Goal: Find specific page/section

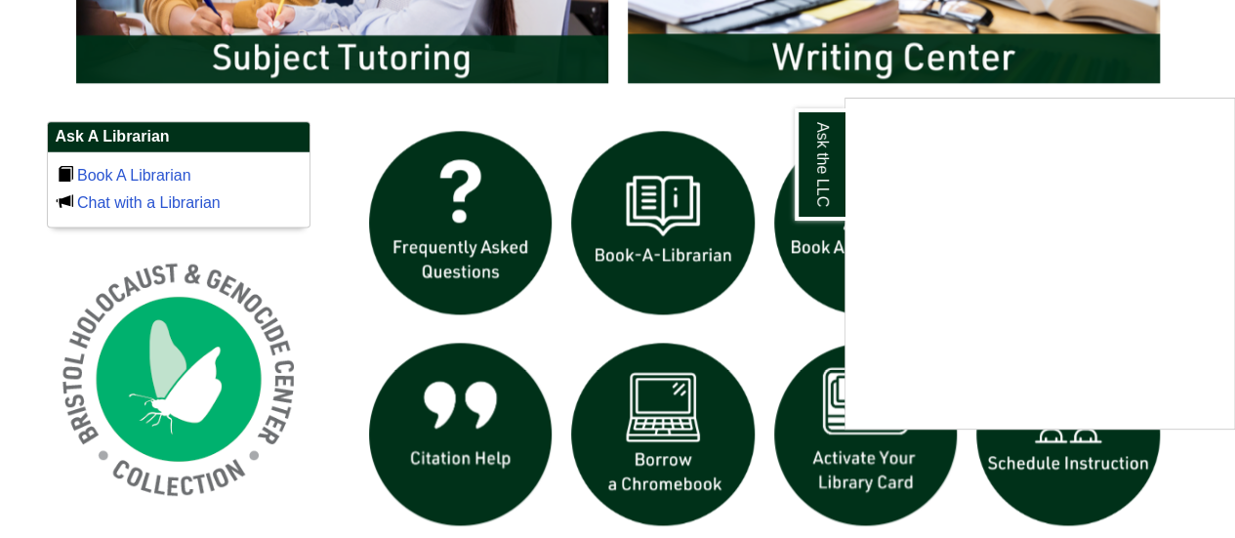
scroll to position [1249, 0]
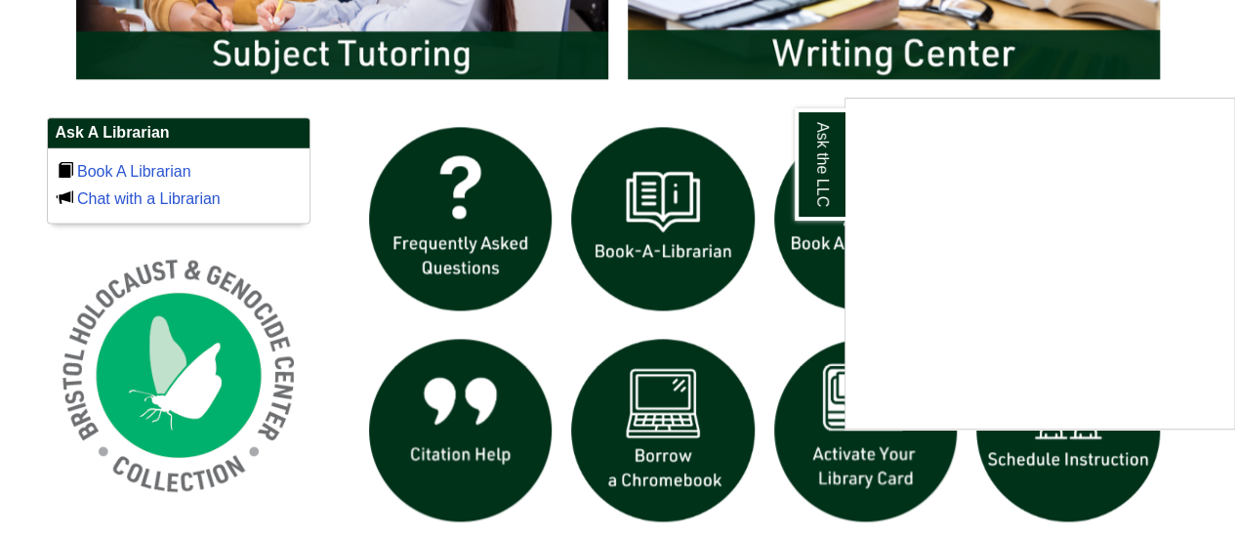
click at [655, 403] on div "Ask the LLC" at bounding box center [617, 269] width 1235 height 538
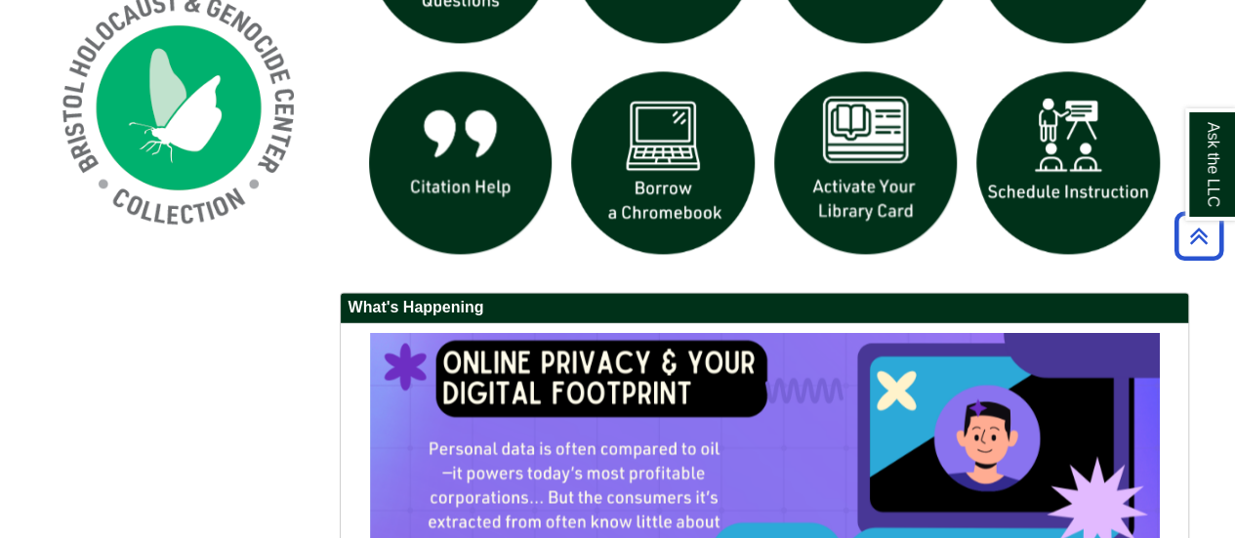
scroll to position [1535, 0]
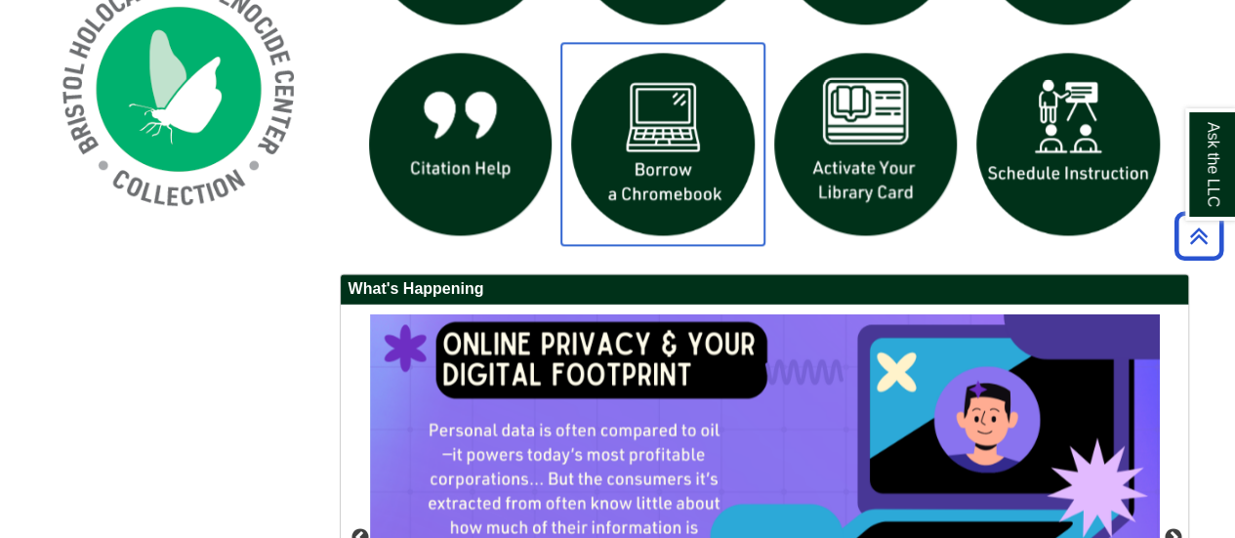
click at [689, 179] on img "slideshow" at bounding box center [662, 144] width 203 height 203
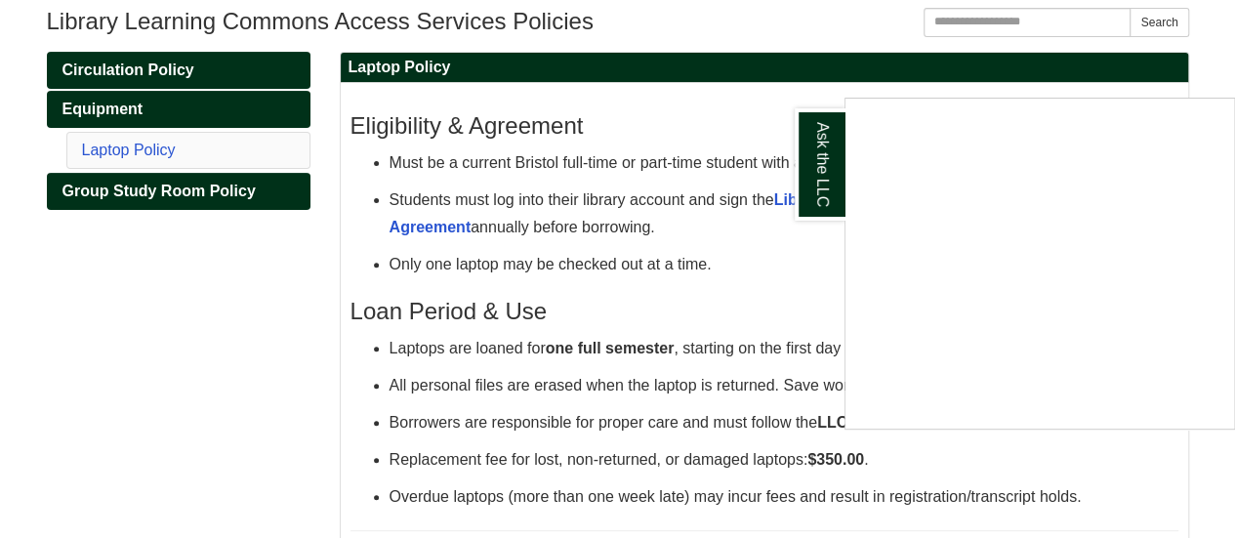
scroll to position [226, 0]
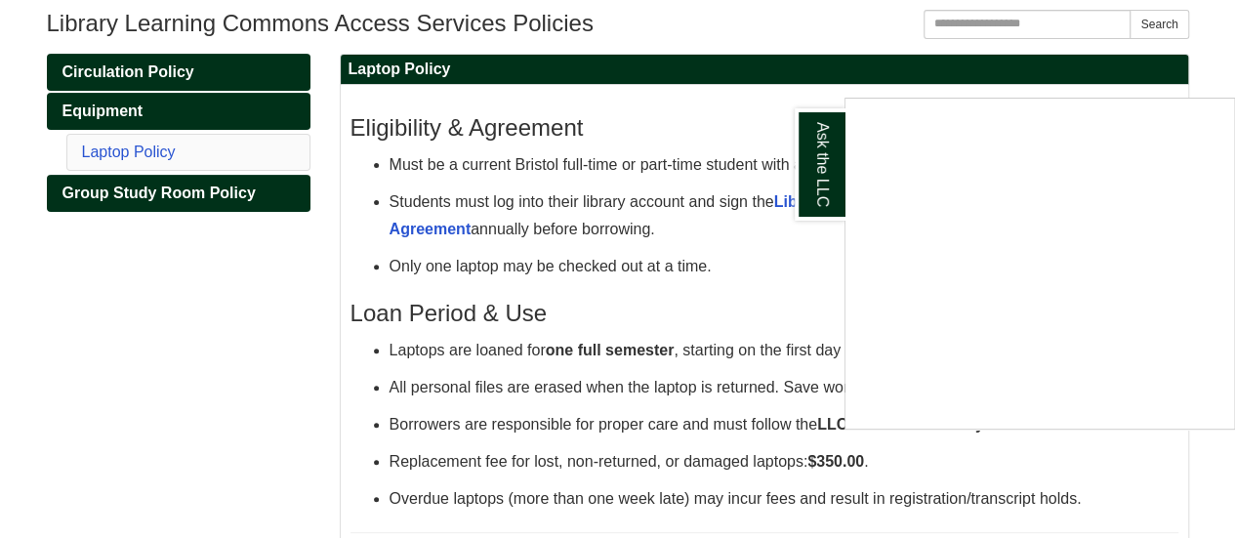
click at [1218, 65] on div "Ask the LLC" at bounding box center [617, 269] width 1235 height 538
